Goal: Use online tool/utility: Utilize a website feature to perform a specific function

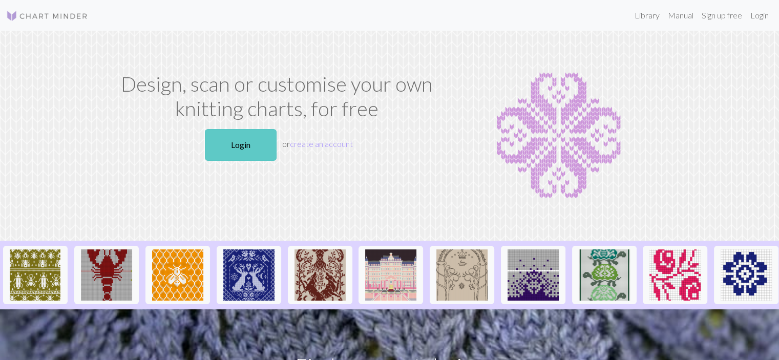
click at [243, 150] on link "Login" at bounding box center [241, 145] width 72 height 32
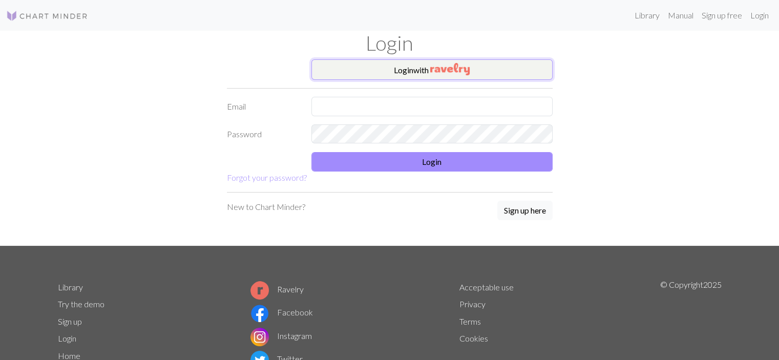
click at [359, 61] on button "Login with" at bounding box center [431, 69] width 241 height 20
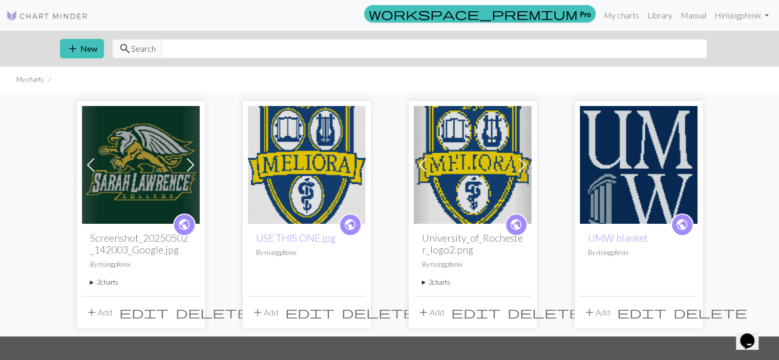
click at [139, 170] on img at bounding box center [141, 165] width 118 height 118
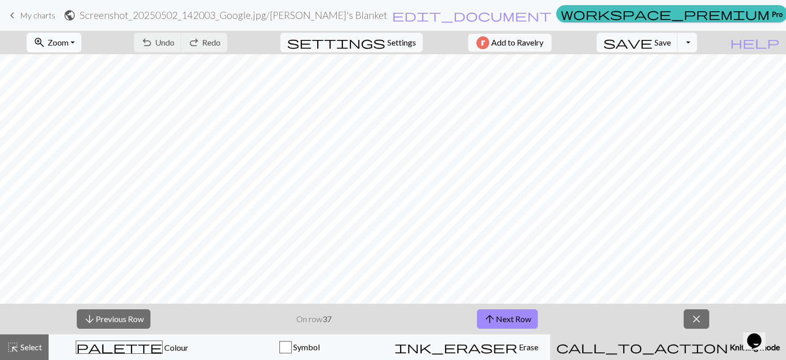
click at [69, 40] on span "Zoom" at bounding box center [58, 42] width 21 height 10
click at [68, 65] on button "Fit all" at bounding box center [67, 65] width 81 height 16
click at [653, 42] on span "save" at bounding box center [628, 42] width 49 height 14
click at [520, 313] on button "arrow_upward Next Row" at bounding box center [507, 318] width 61 height 19
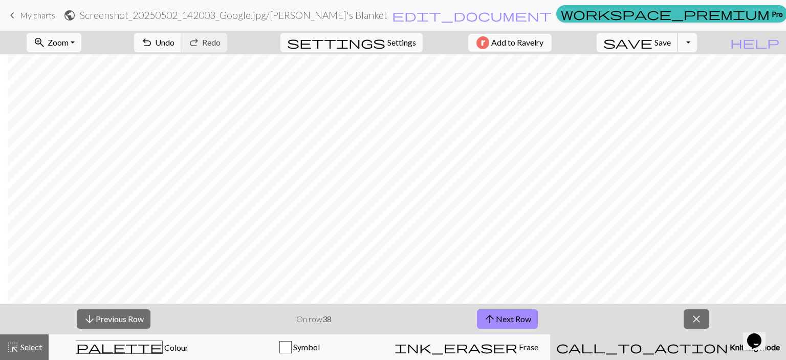
click at [653, 38] on span "save" at bounding box center [628, 42] width 49 height 14
click at [671, 40] on span "Save" at bounding box center [663, 42] width 16 height 10
click at [524, 320] on button "arrow_upward Next Row" at bounding box center [507, 318] width 61 height 19
click at [671, 42] on span "Save" at bounding box center [663, 42] width 16 height 10
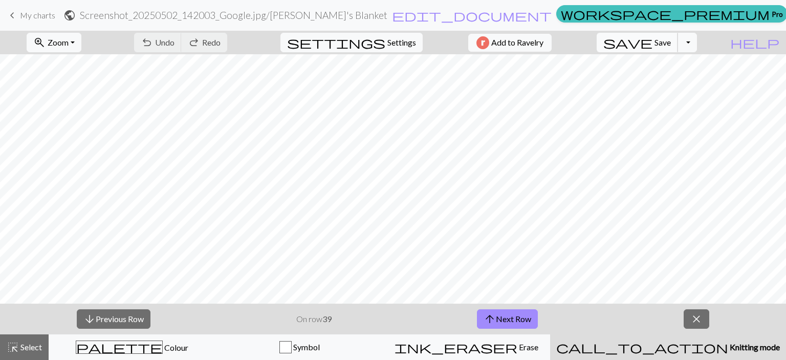
click at [671, 46] on span "Save" at bounding box center [663, 42] width 16 height 10
